Goal: Information Seeking & Learning: Learn about a topic

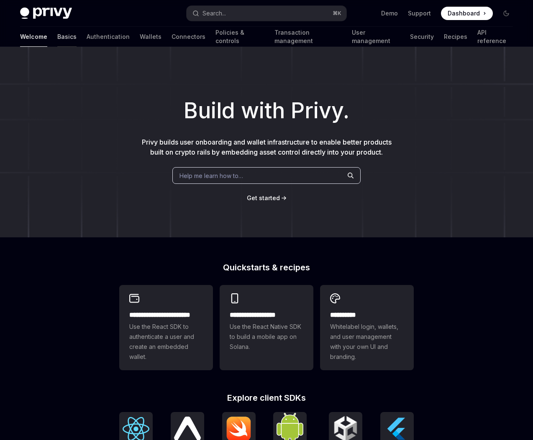
click at [57, 36] on link "Basics" at bounding box center [66, 37] width 19 height 20
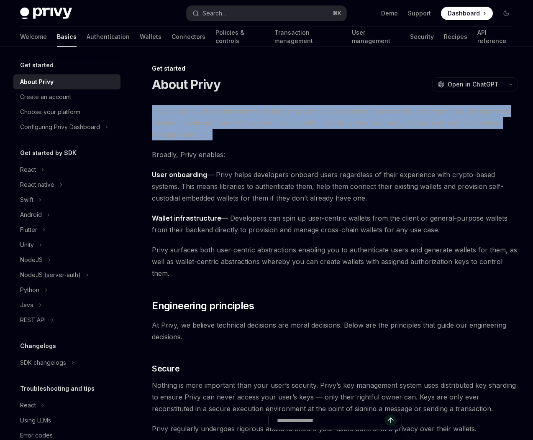
drag, startPoint x: 149, startPoint y: 110, endPoint x: 304, endPoint y: 153, distance: 161.6
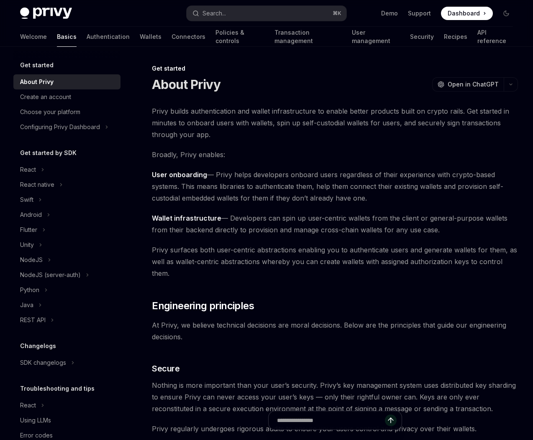
click at [140, 36] on link "Wallets" at bounding box center [151, 37] width 22 height 20
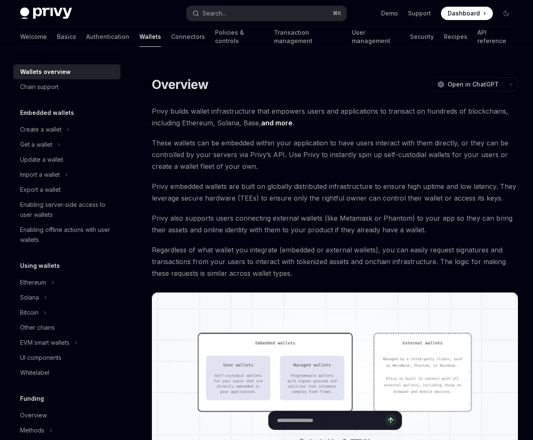
type textarea "*"
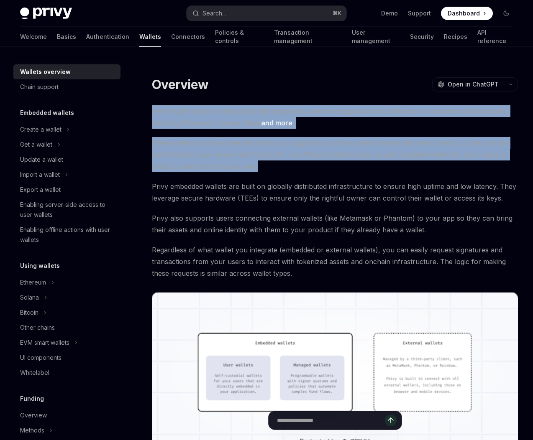
drag, startPoint x: 217, startPoint y: 138, endPoint x: 347, endPoint y: 194, distance: 141.7
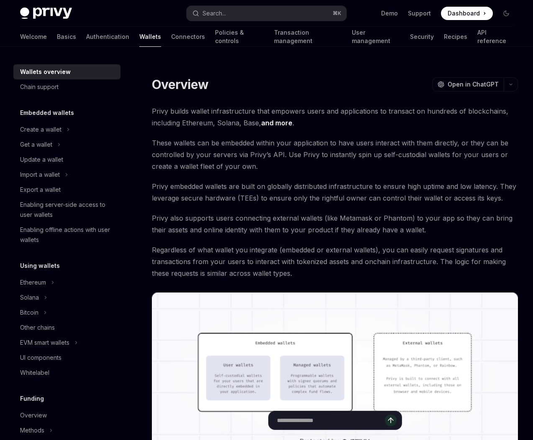
click at [347, 172] on span "These wallets can be embedded within your application to have users interact wi…" at bounding box center [335, 154] width 366 height 35
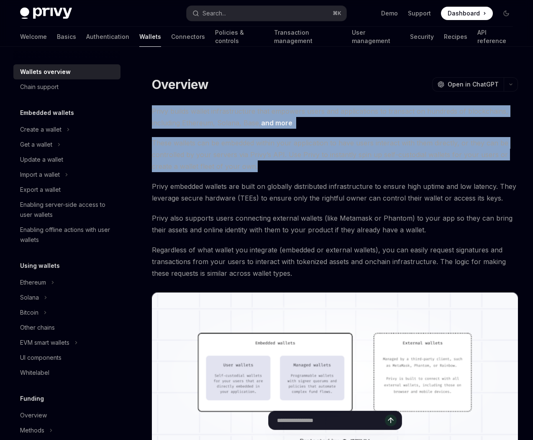
drag, startPoint x: 349, startPoint y: 194, endPoint x: 166, endPoint y: 101, distance: 204.4
